Goal: Check status: Check status

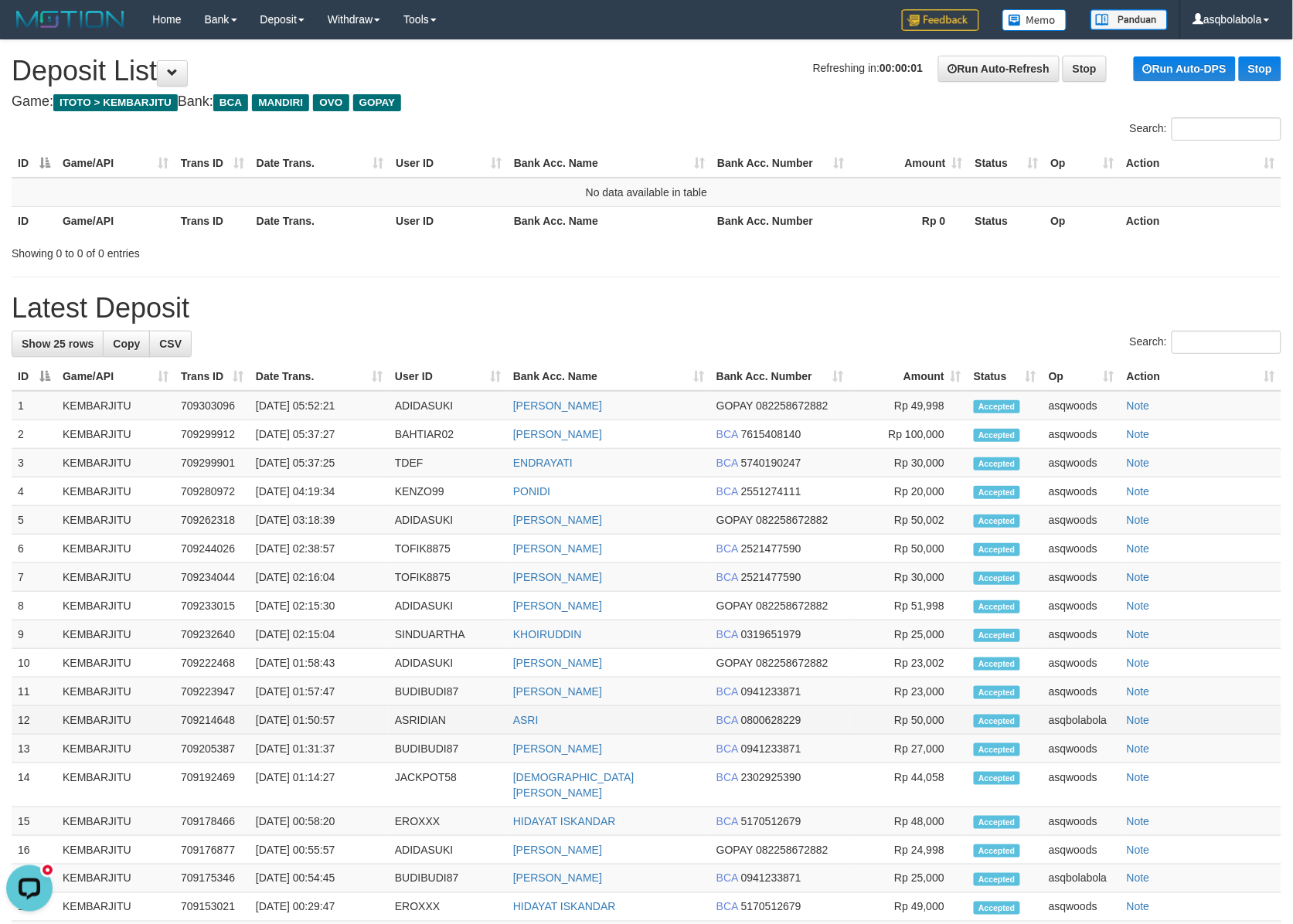
drag, startPoint x: 233, startPoint y: 752, endPoint x: 216, endPoint y: 708, distance: 47.2
click at [232, 751] on td "709205387" at bounding box center [212, 748] width 75 height 29
click at [979, 298] on h1 "Latest Deposit" at bounding box center [646, 307] width 1269 height 30
click at [682, 257] on div "Showing 0 to 0 of 0 entries" at bounding box center [646, 250] width 1293 height 21
click at [755, 276] on div "**********" at bounding box center [646, 596] width 1293 height 1111
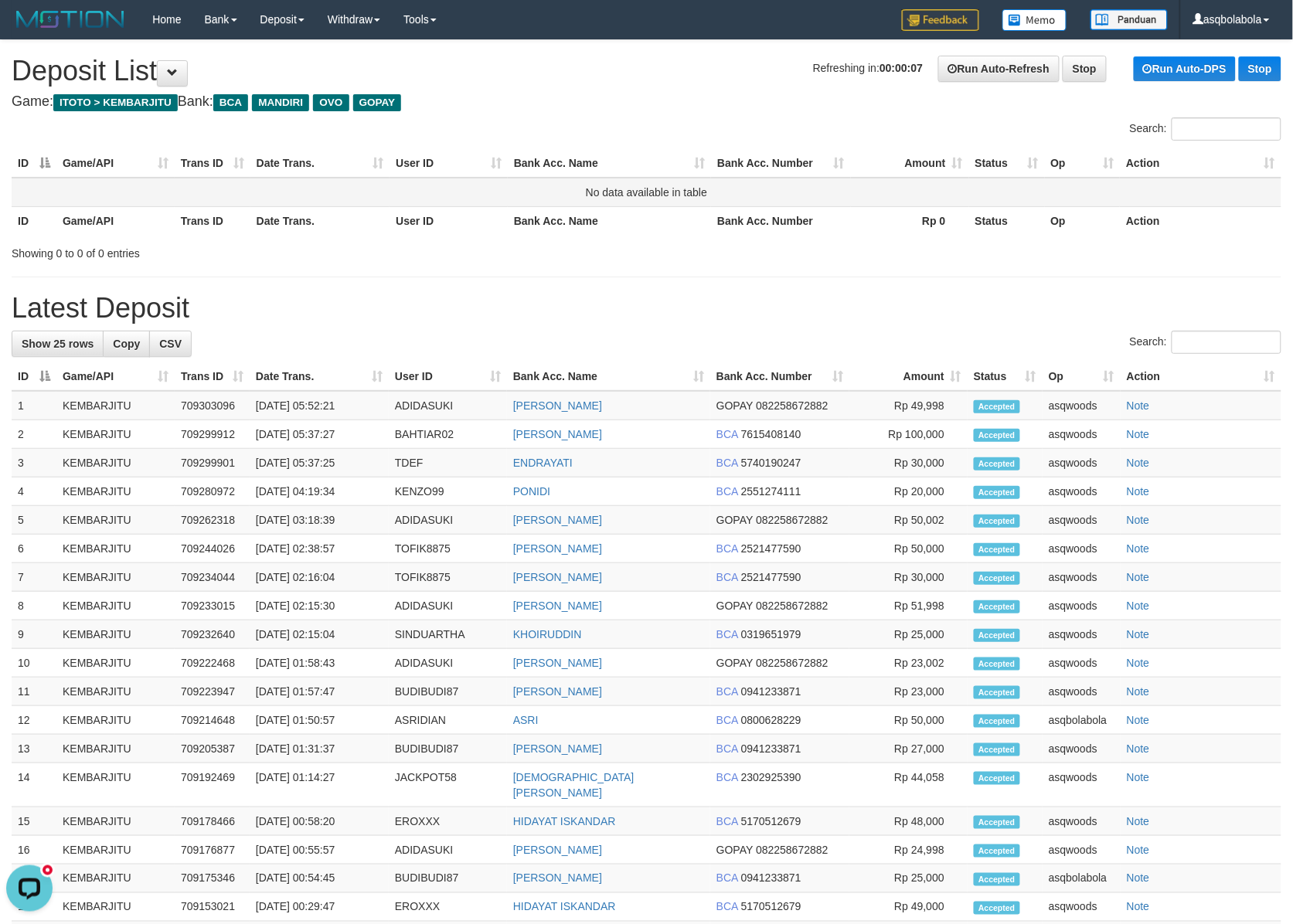
click at [685, 194] on td "No data available in table" at bounding box center [646, 193] width 1269 height 30
copy table "No data available in table"
click at [693, 337] on div "Search:" at bounding box center [646, 344] width 1269 height 27
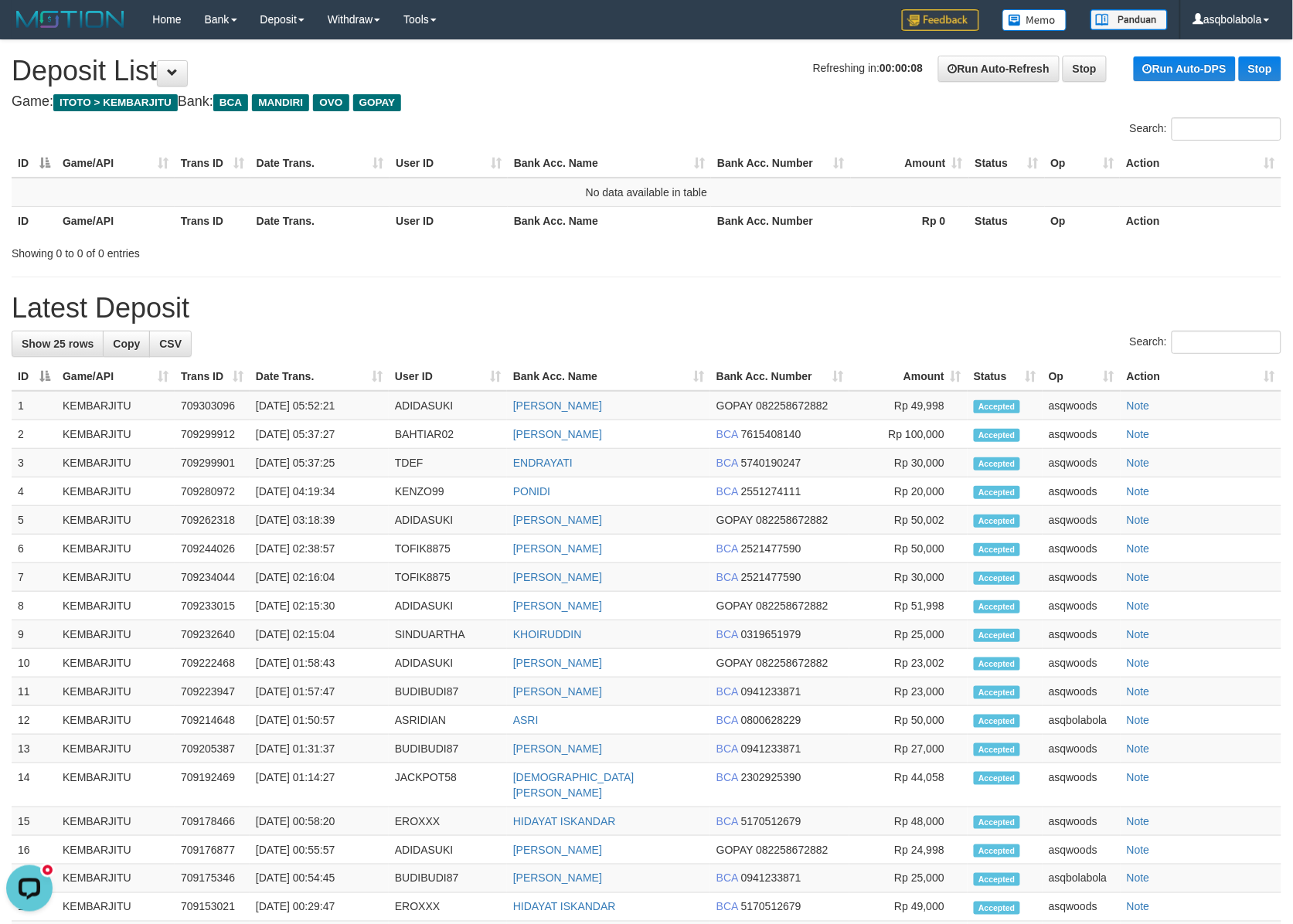
click at [502, 287] on div "**********" at bounding box center [646, 596] width 1293 height 1111
click at [414, 232] on th "User ID" at bounding box center [448, 220] width 118 height 29
click at [416, 229] on th "User ID" at bounding box center [448, 220] width 118 height 29
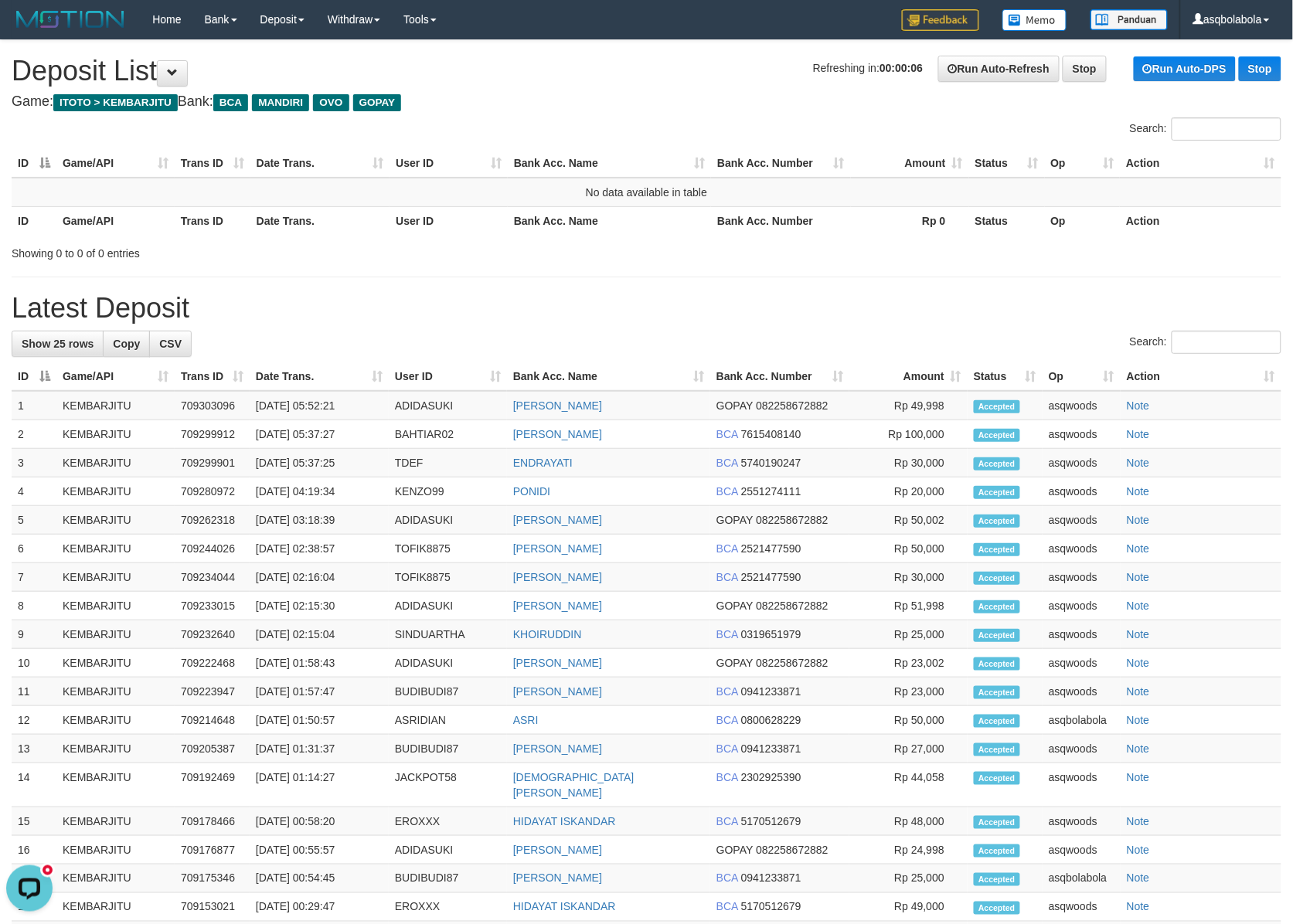
click at [547, 267] on div "**********" at bounding box center [646, 596] width 1293 height 1111
click at [564, 225] on th "Bank Acc. Name" at bounding box center [609, 220] width 203 height 29
click at [580, 340] on div "Search:" at bounding box center [646, 344] width 1269 height 27
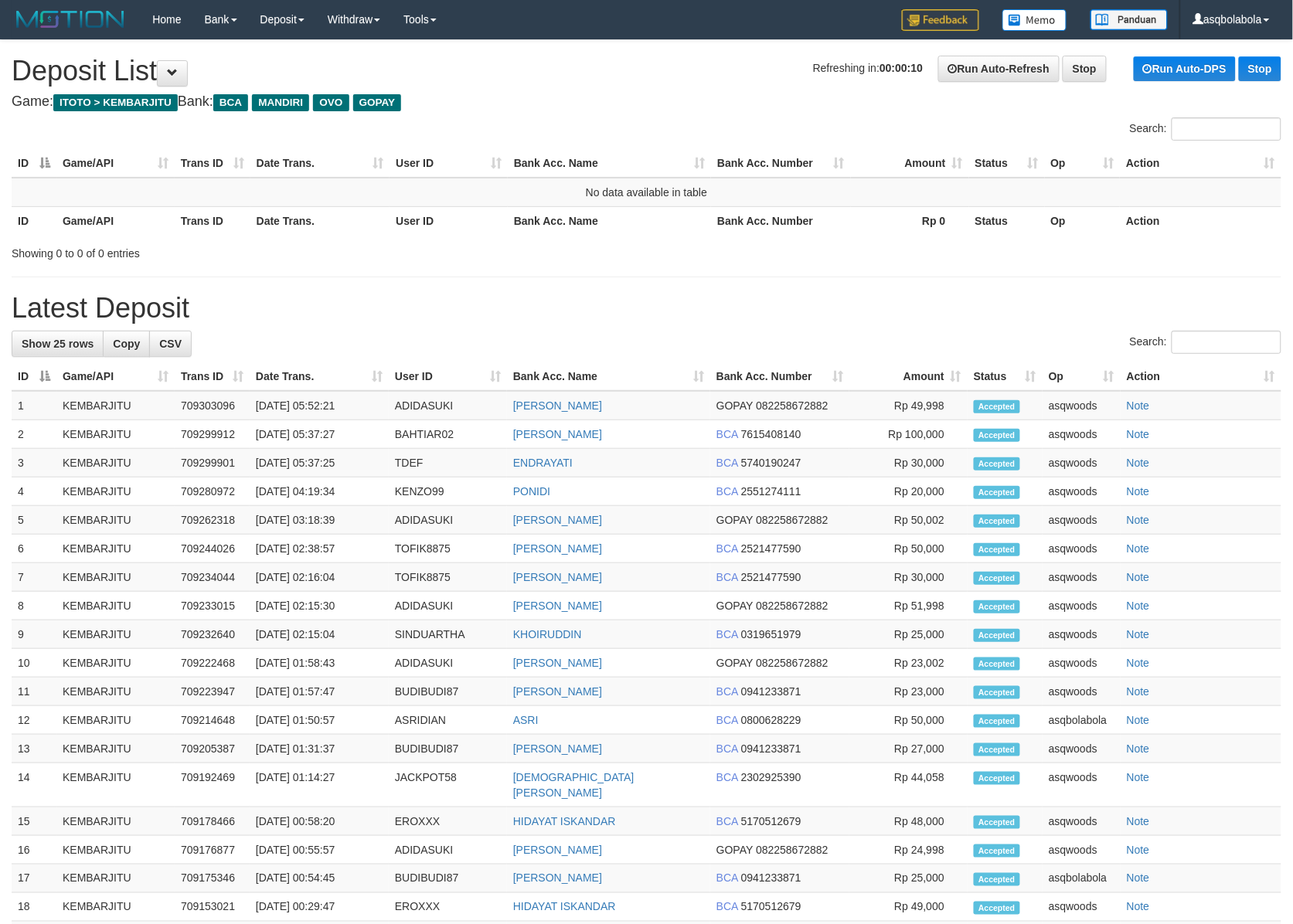
click at [684, 108] on h4 "Game: ITOTO > KEMBARJITU Bank: BCA MANDIRI OVO GOPAY" at bounding box center [646, 101] width 1269 height 16
click at [708, 325] on div "**********" at bounding box center [646, 596] width 1293 height 1111
click at [688, 284] on div "**********" at bounding box center [646, 596] width 1293 height 1111
click at [659, 191] on td "No data available in table" at bounding box center [646, 193] width 1269 height 30
click at [658, 193] on td "No data available in table" at bounding box center [646, 193] width 1269 height 30
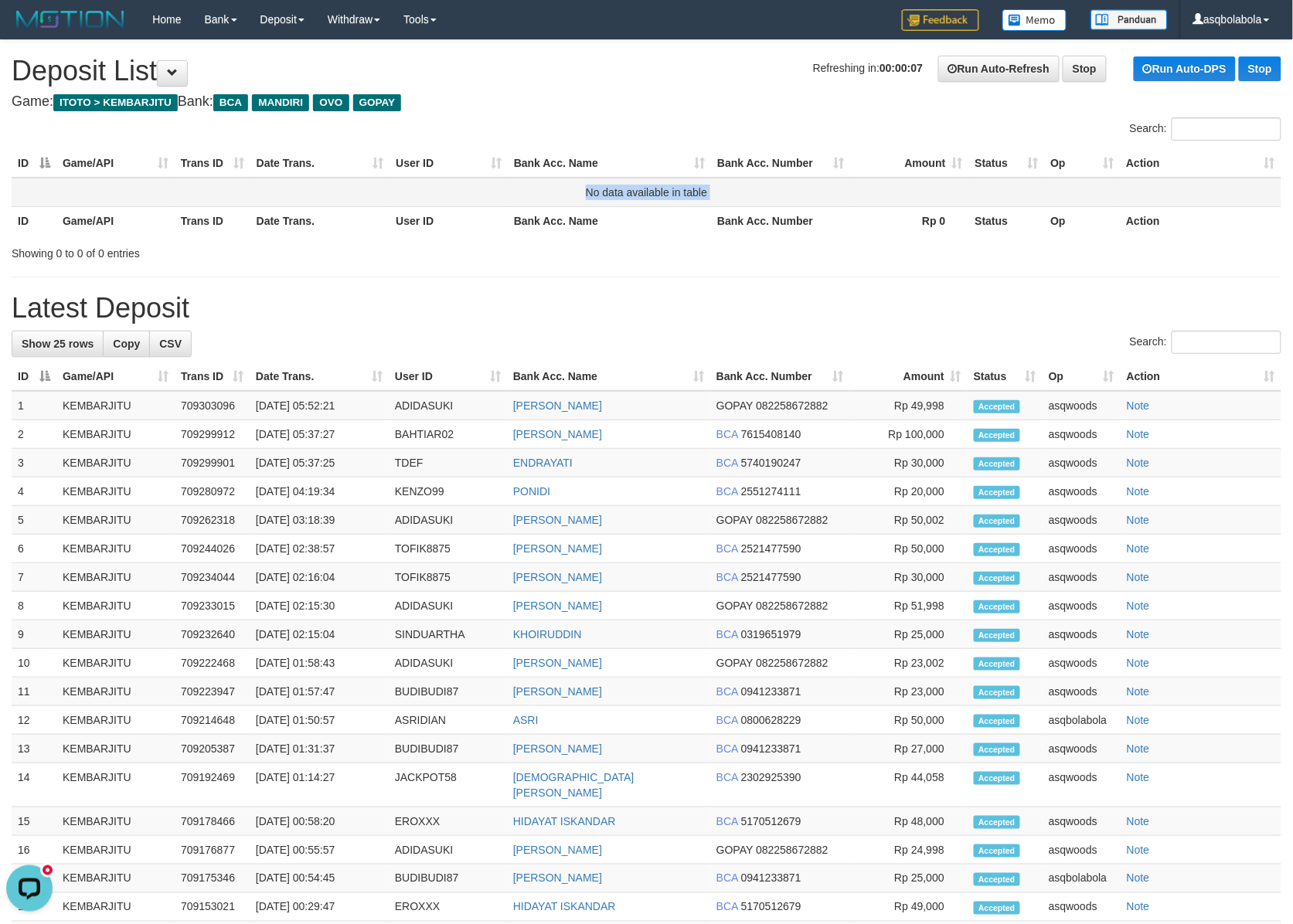
click at [657, 194] on td "No data available in table" at bounding box center [646, 193] width 1269 height 30
copy table "No data available in table"
click at [658, 129] on div "Search:" at bounding box center [970, 130] width 623 height 27
click at [665, 202] on td "No data available in table" at bounding box center [646, 193] width 1269 height 30
click at [681, 198] on td "No data available in table" at bounding box center [646, 193] width 1269 height 30
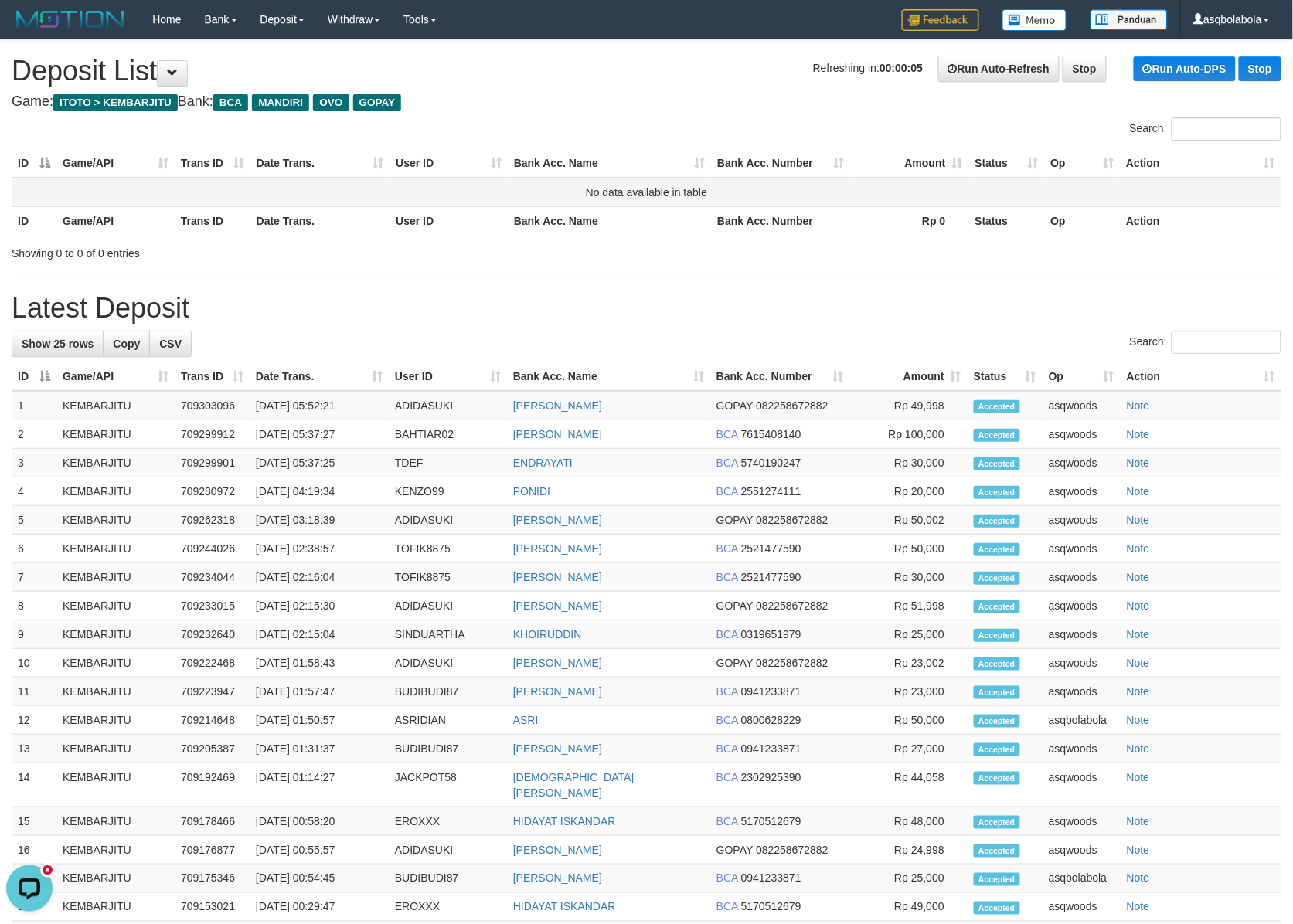
click at [681, 198] on td "No data available in table" at bounding box center [646, 193] width 1269 height 30
click at [681, 195] on td "No data available in table" at bounding box center [646, 193] width 1269 height 30
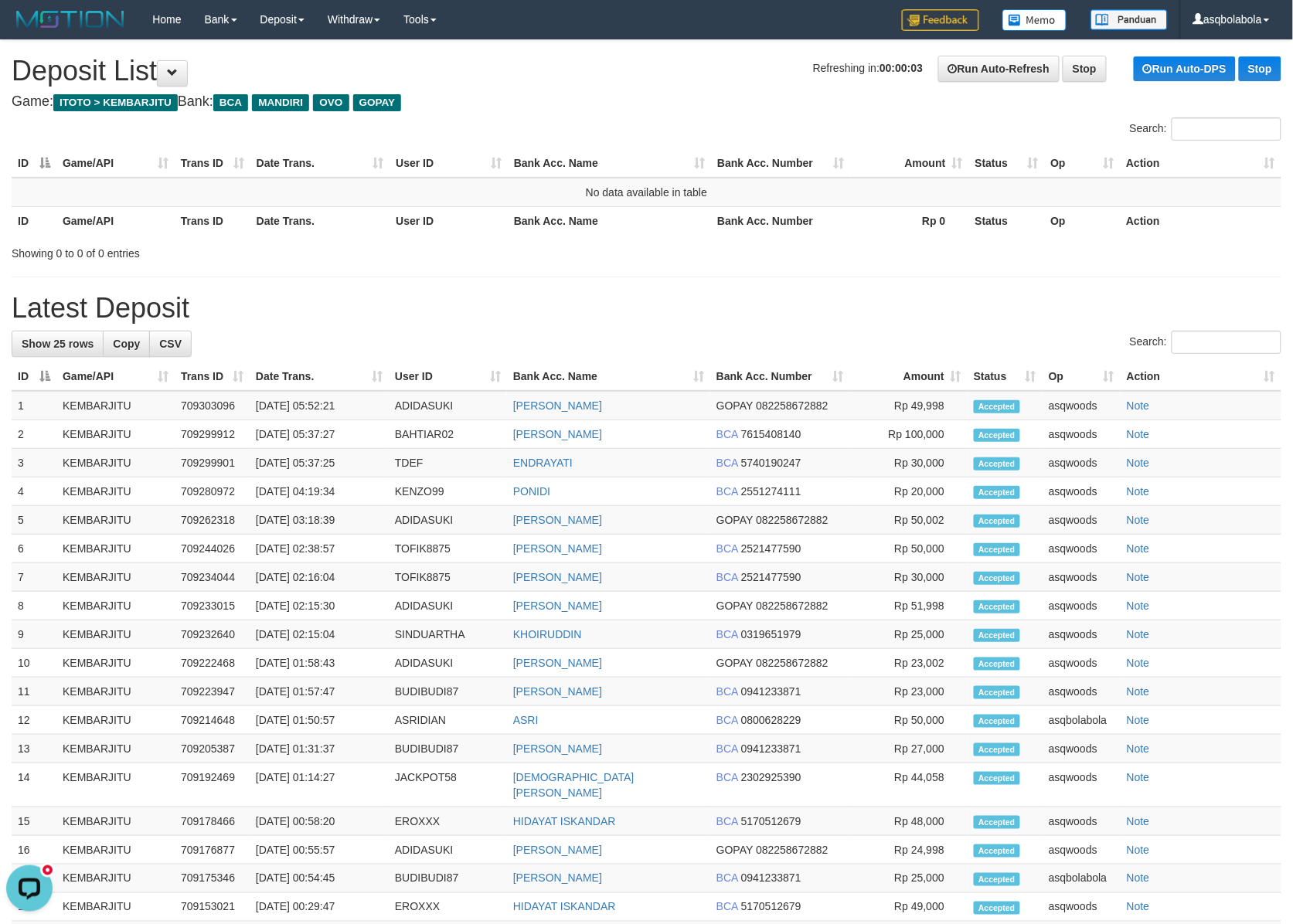
click at [649, 299] on h1 "Latest Deposit" at bounding box center [646, 307] width 1269 height 30
click at [148, 121] on div "Search:" at bounding box center [646, 130] width 1293 height 27
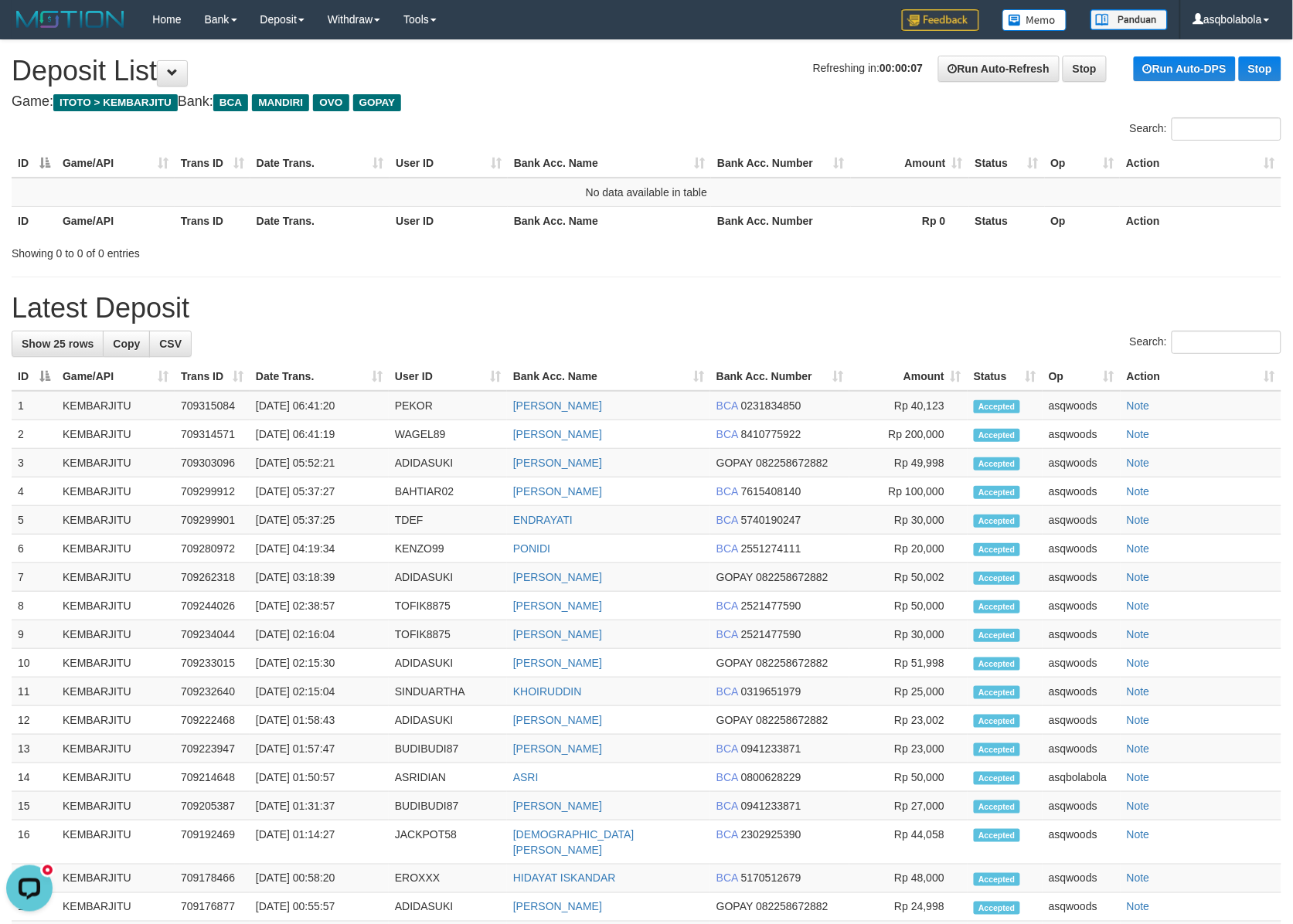
click at [176, 214] on th "Trans ID" at bounding box center [213, 220] width 76 height 29
click at [160, 434] on td "KEMBARJITU" at bounding box center [115, 434] width 118 height 29
